Goal: Transaction & Acquisition: Purchase product/service

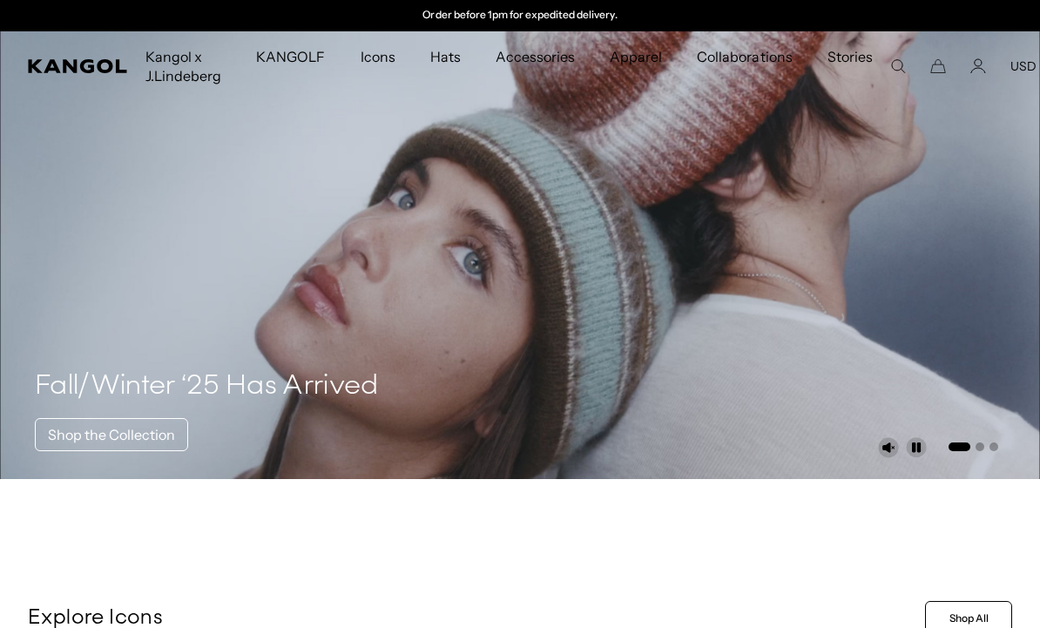
click at [168, 435] on link "Shop the Collection" at bounding box center [111, 434] width 153 height 33
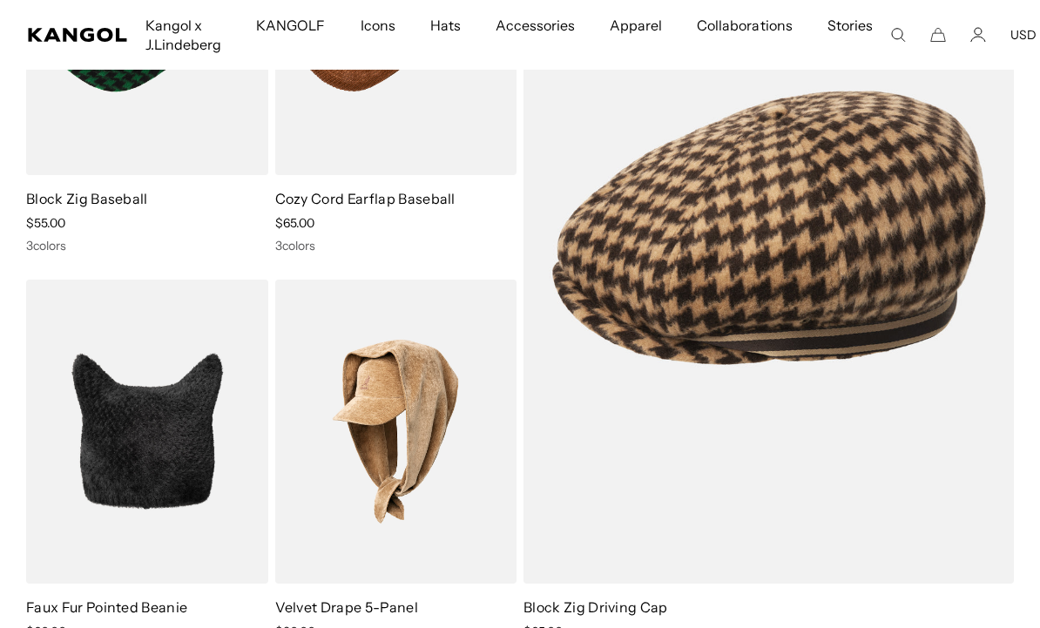
click at [0, 0] on img at bounding box center [0, 0] width 0 height 0
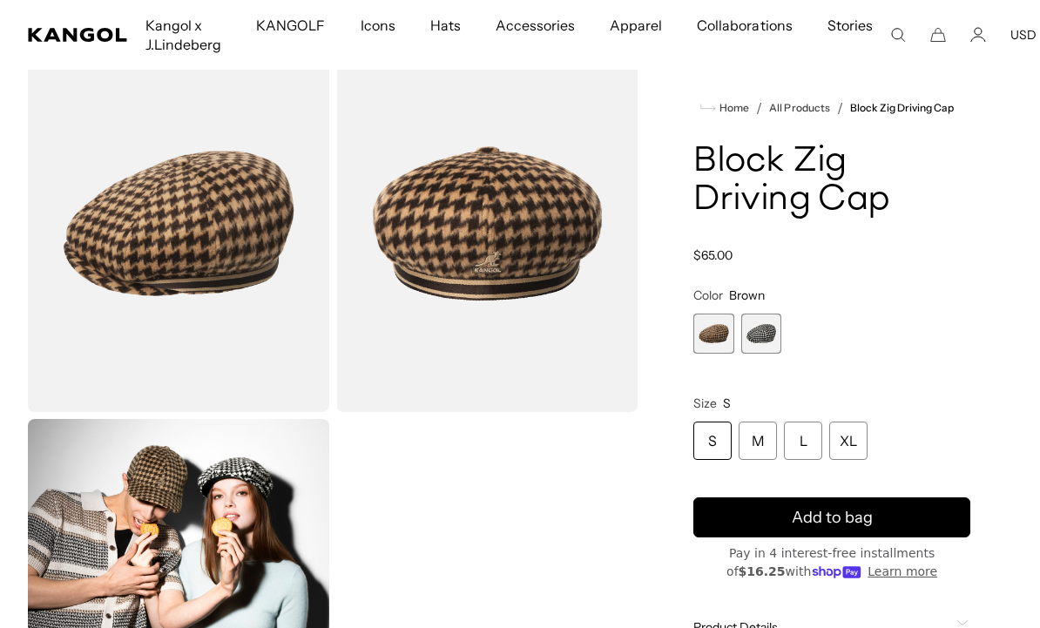
scroll to position [98, 0]
click at [845, 448] on div "XL" at bounding box center [848, 440] width 38 height 38
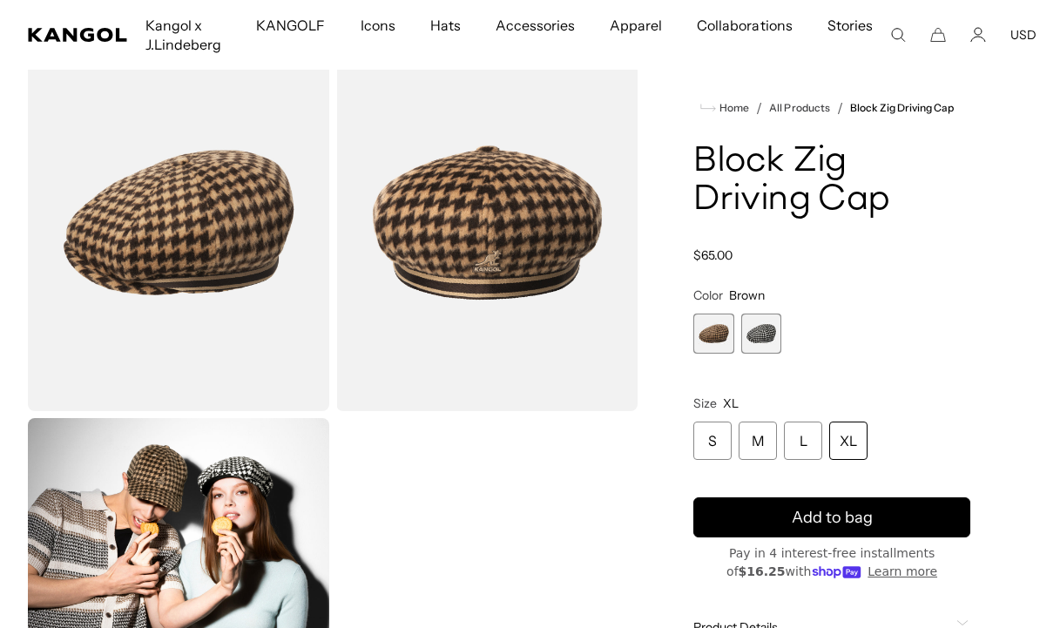
click at [767, 336] on span "2 of 2" at bounding box center [761, 333] width 40 height 40
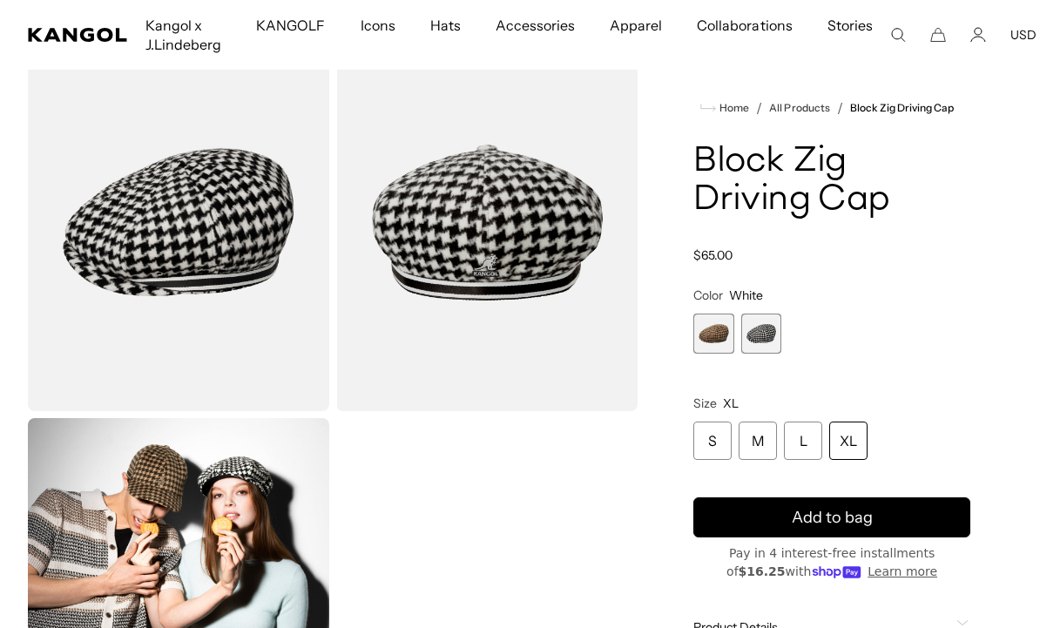
scroll to position [0, 359]
click at [710, 336] on span "1 of 2" at bounding box center [713, 333] width 40 height 40
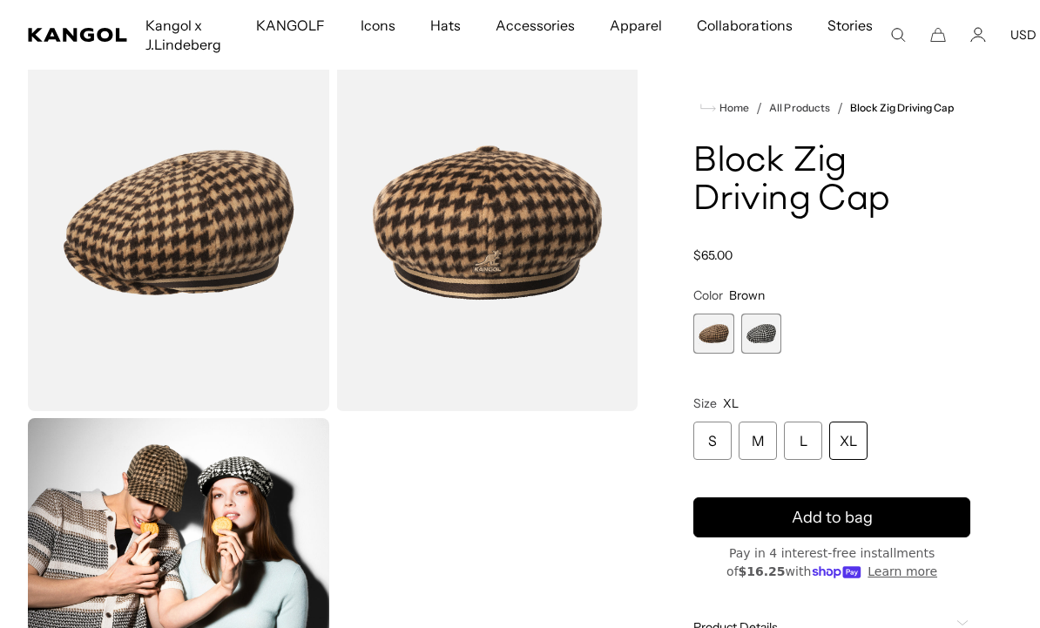
click at [709, 343] on span "1 of 2" at bounding box center [713, 333] width 40 height 40
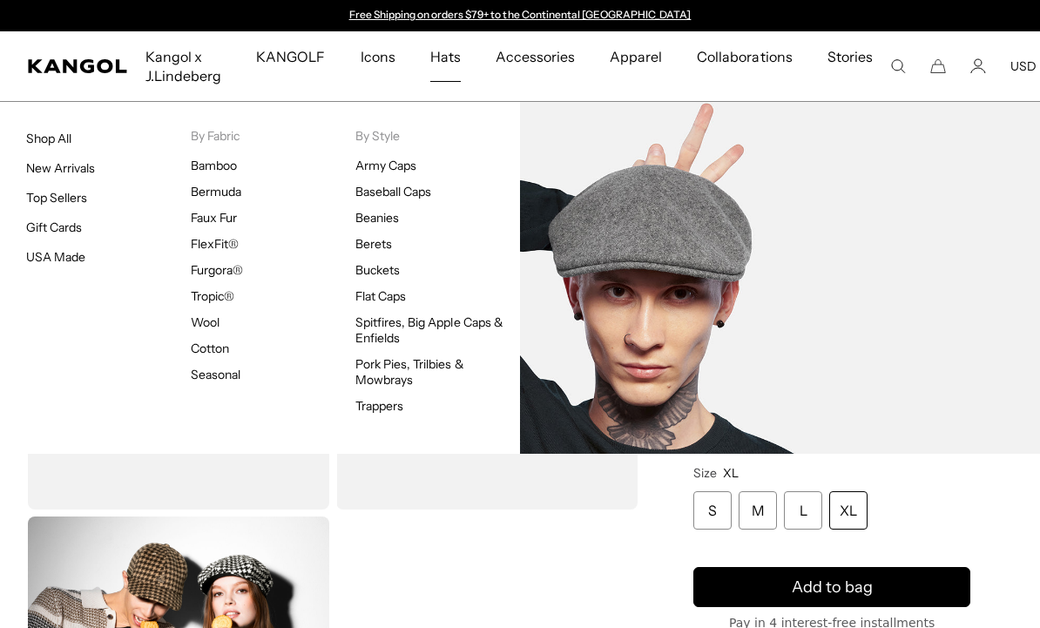
click at [207, 322] on link "Wool" at bounding box center [205, 322] width 29 height 16
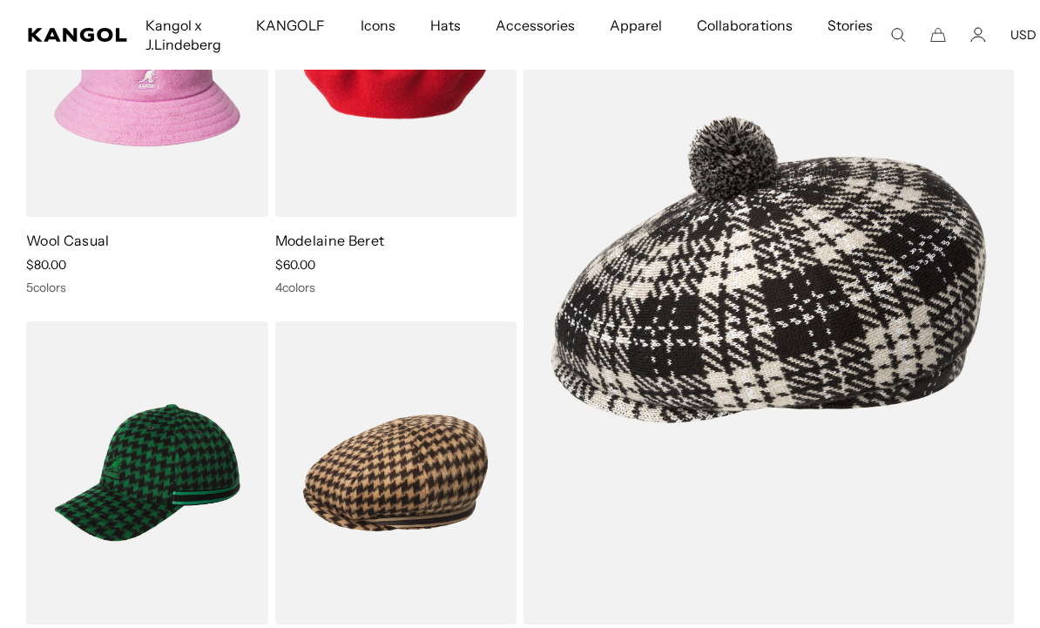
click at [0, 0] on img at bounding box center [0, 0] width 0 height 0
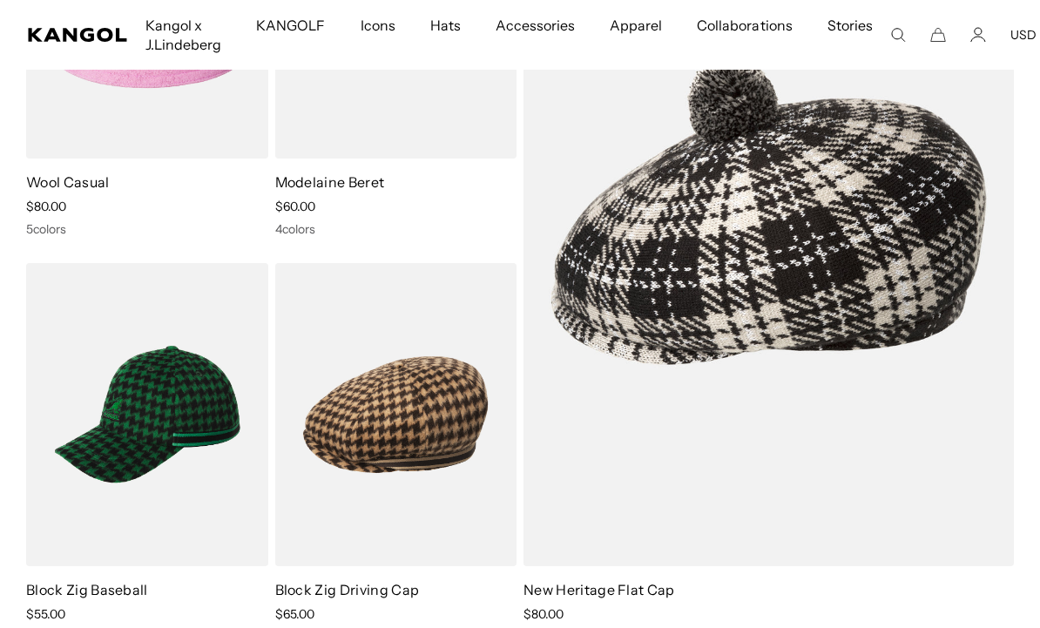
click at [0, 0] on img at bounding box center [0, 0] width 0 height 0
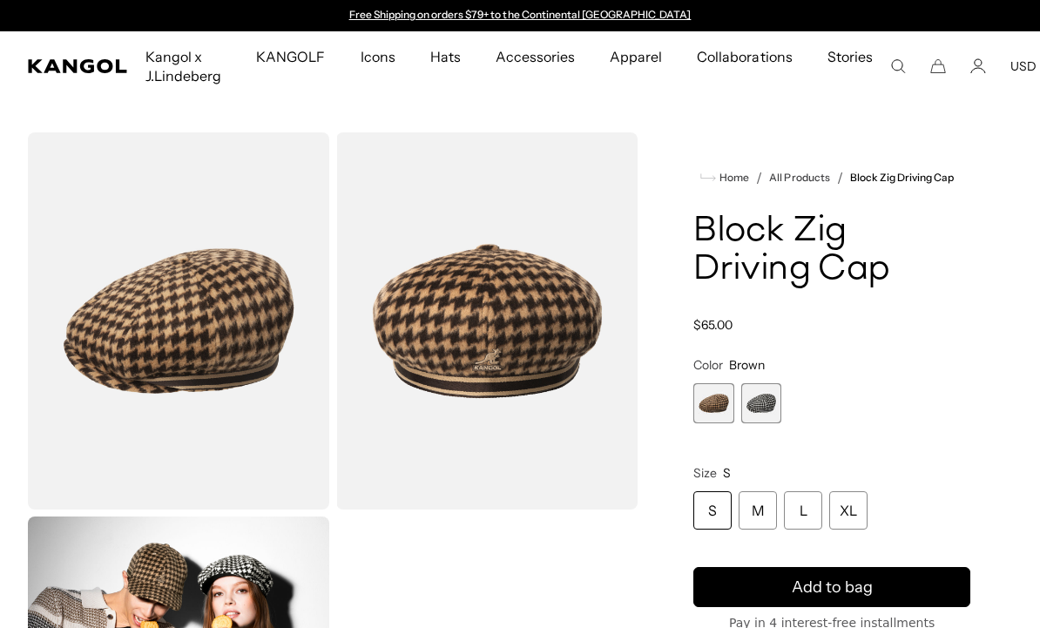
click at [257, 431] on img "Gallery Viewer" at bounding box center [178, 320] width 301 height 377
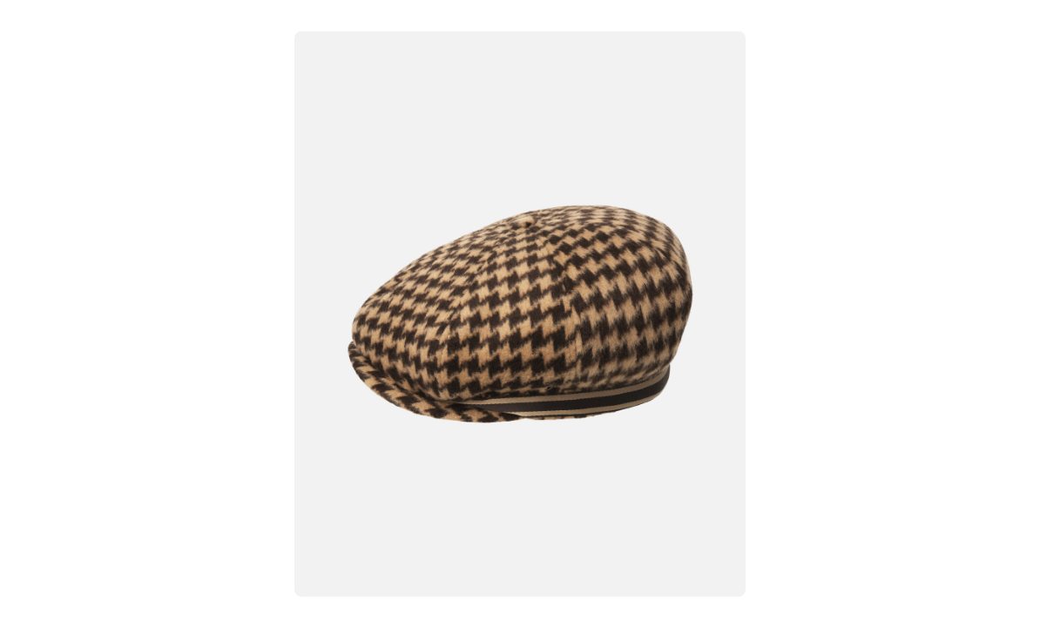
scroll to position [0, 359]
